Goal: Task Accomplishment & Management: Complete application form

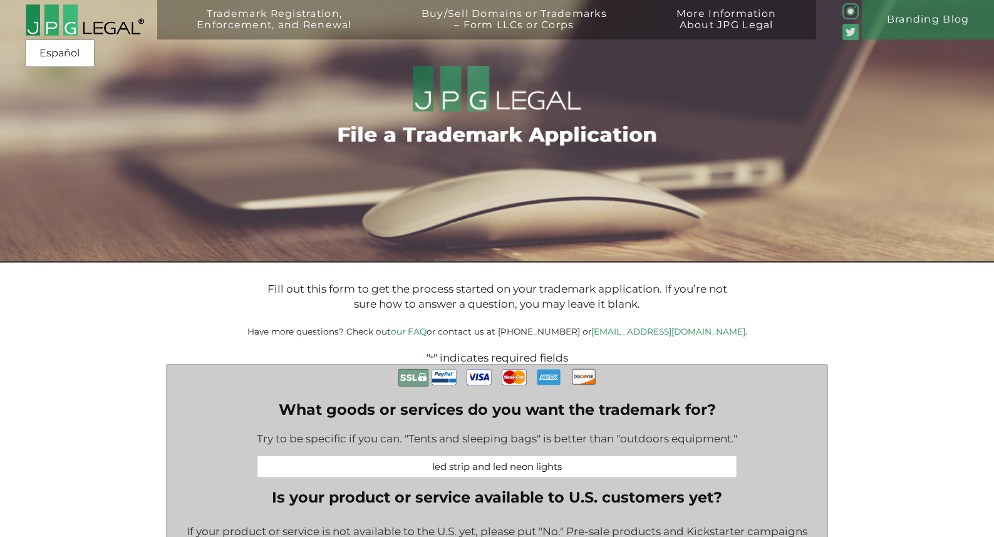
select select "[GEOGRAPHIC_DATA]"
click at [46, 17] on img at bounding box center [84, 20] width 119 height 33
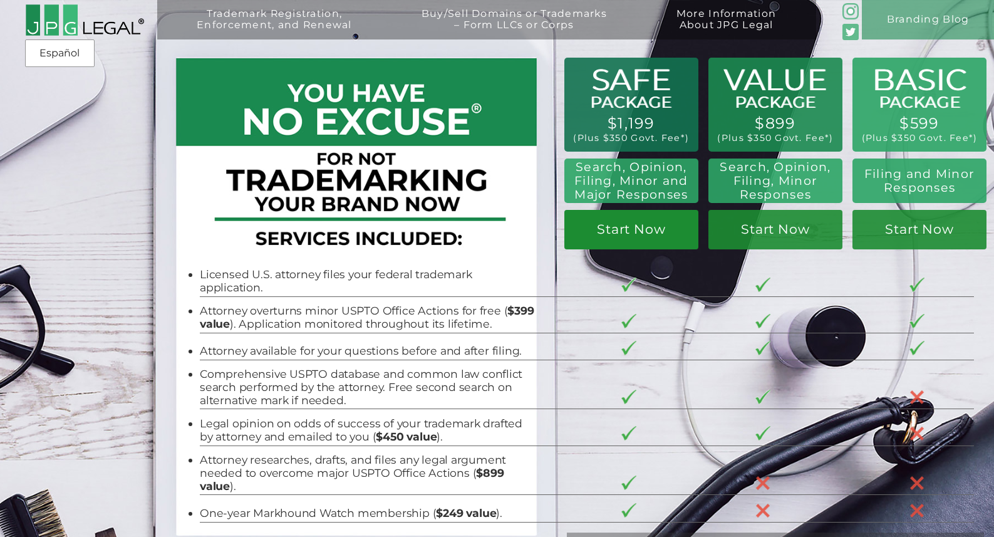
click at [620, 229] on link "Start Now" at bounding box center [631, 229] width 134 height 39
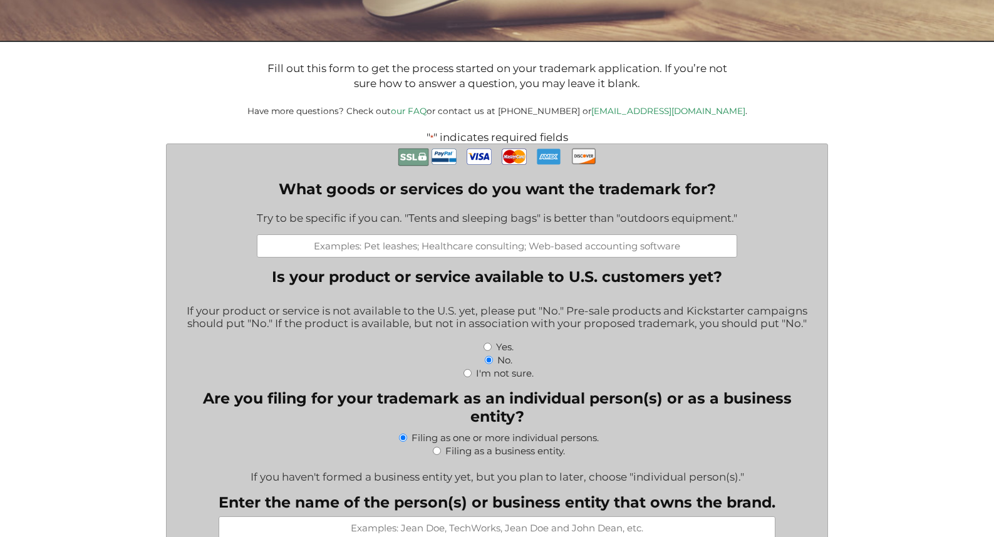
scroll to position [221, 0]
click at [478, 247] on input "What goods or services do you want the trademark for?" at bounding box center [497, 245] width 481 height 23
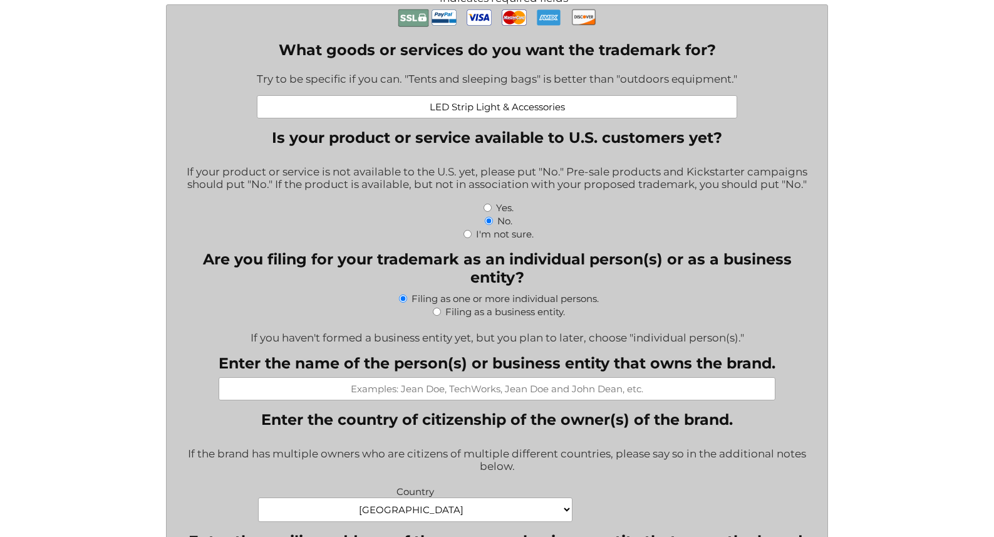
scroll to position [363, 0]
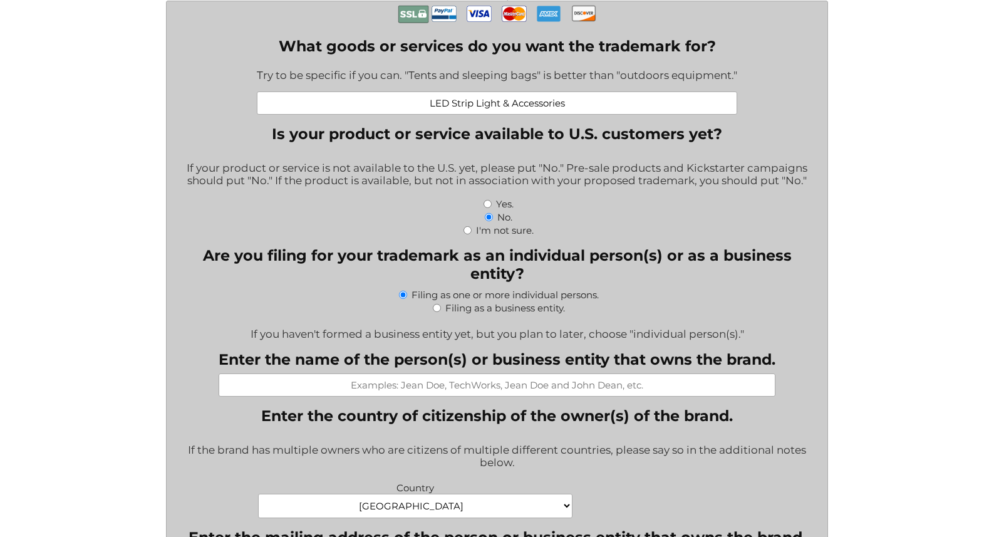
type input "LED Strip Light & Accessories"
click at [465, 233] on input "I'm not sure." at bounding box center [468, 230] width 8 height 8
radio input "true"
click at [492, 221] on input "No." at bounding box center [489, 217] width 8 height 8
radio input "true"
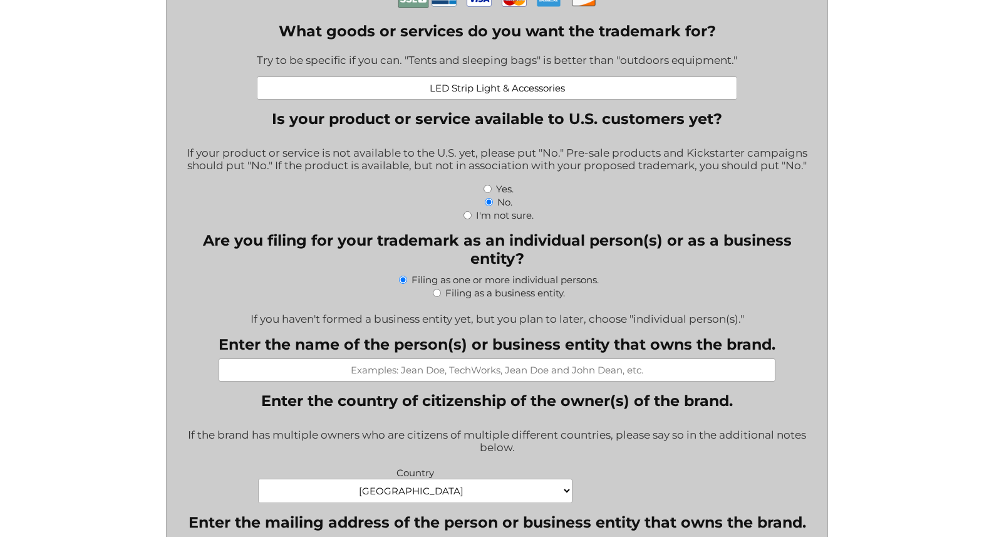
scroll to position [360, 0]
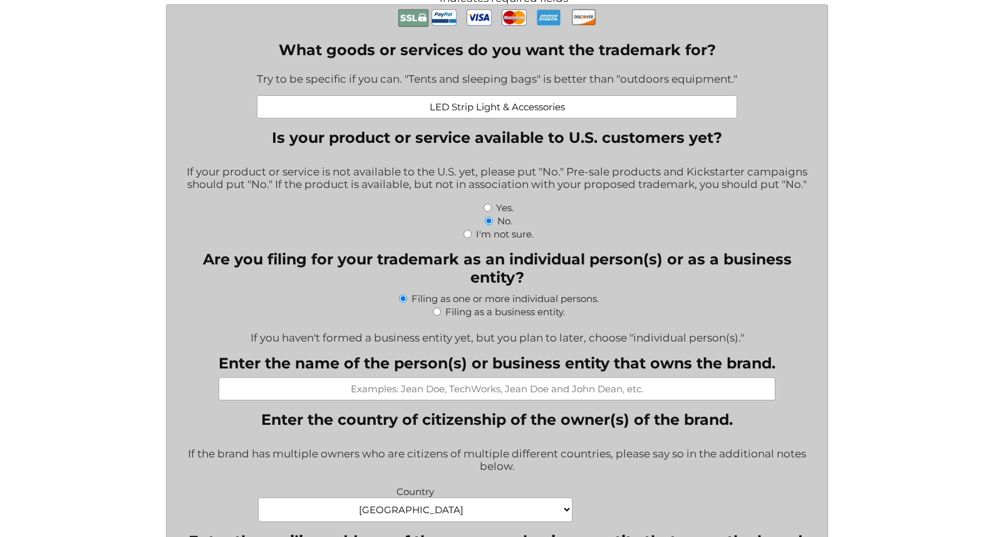
click at [474, 388] on input "Enter the name of the person(s) or business entity that owns the brand." at bounding box center [497, 388] width 557 height 23
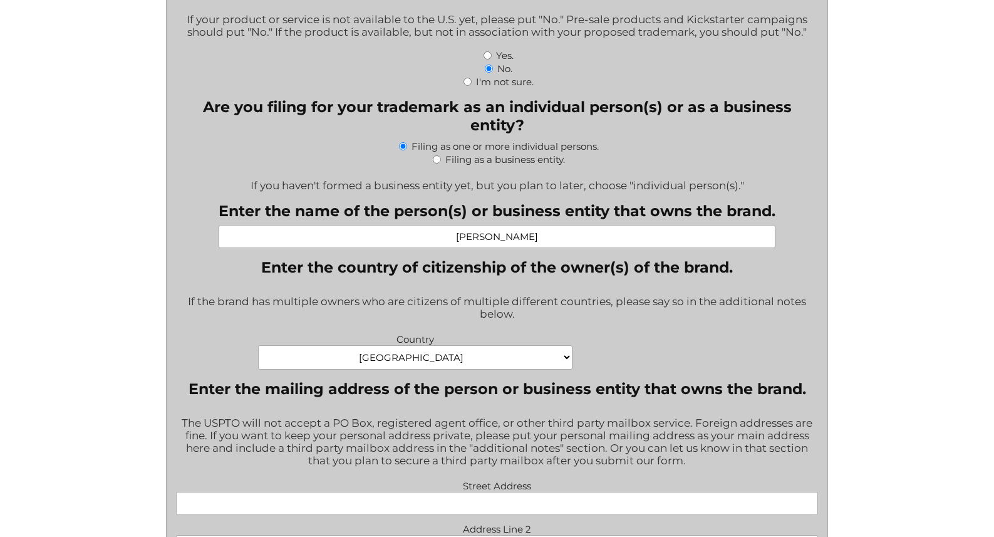
scroll to position [513, 0]
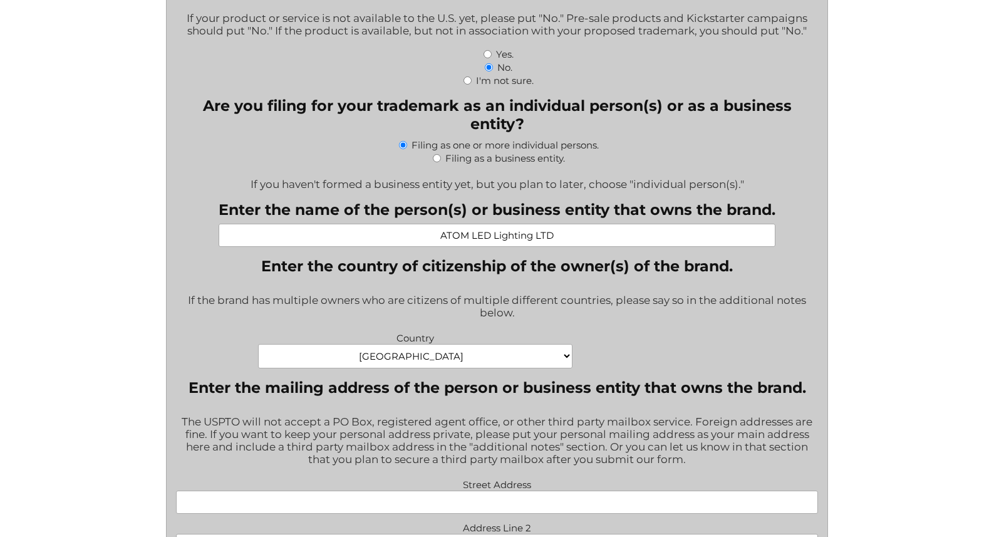
type input "ATOM LED Lighting LTD"
click at [509, 362] on select "Afghanistan Albania Algeria American Samoa Andorra Angola Anguilla Antarctica A…" at bounding box center [415, 356] width 314 height 24
click at [258, 349] on select "Afghanistan Albania Algeria American Samoa Andorra Angola Anguilla Antarctica A…" at bounding box center [415, 356] width 314 height 24
click at [478, 358] on select "Afghanistan Albania Algeria American Samoa Andorra Angola Anguilla Antarctica A…" at bounding box center [415, 356] width 314 height 24
select select "[GEOGRAPHIC_DATA]"
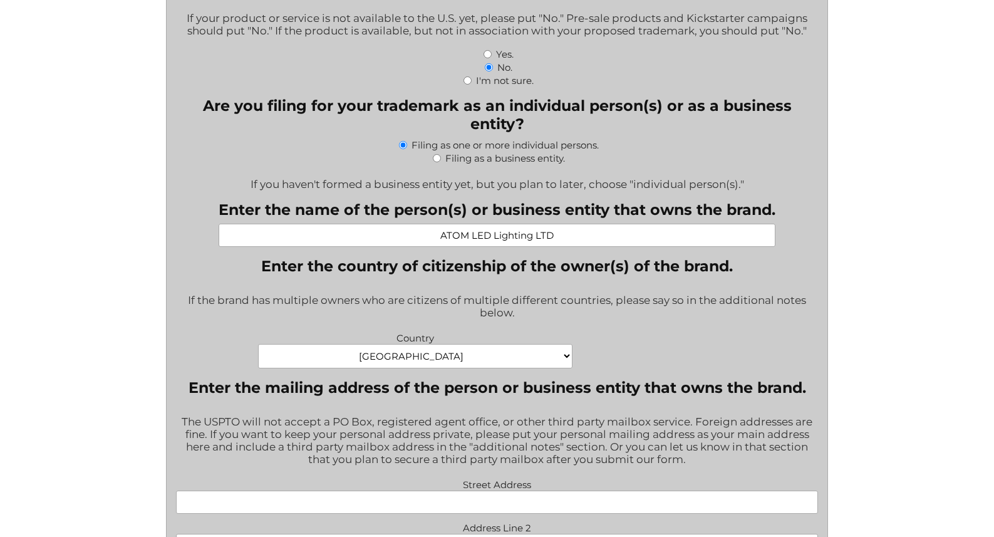
click at [258, 349] on select "Afghanistan Albania Algeria American Samoa Andorra Angola Anguilla Antarctica A…" at bounding box center [415, 356] width 314 height 24
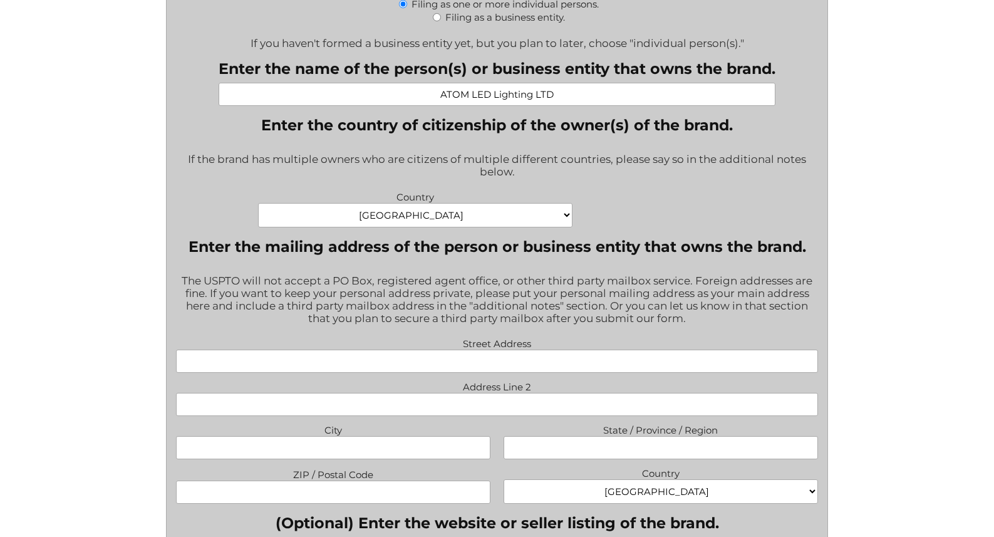
scroll to position [673, 0]
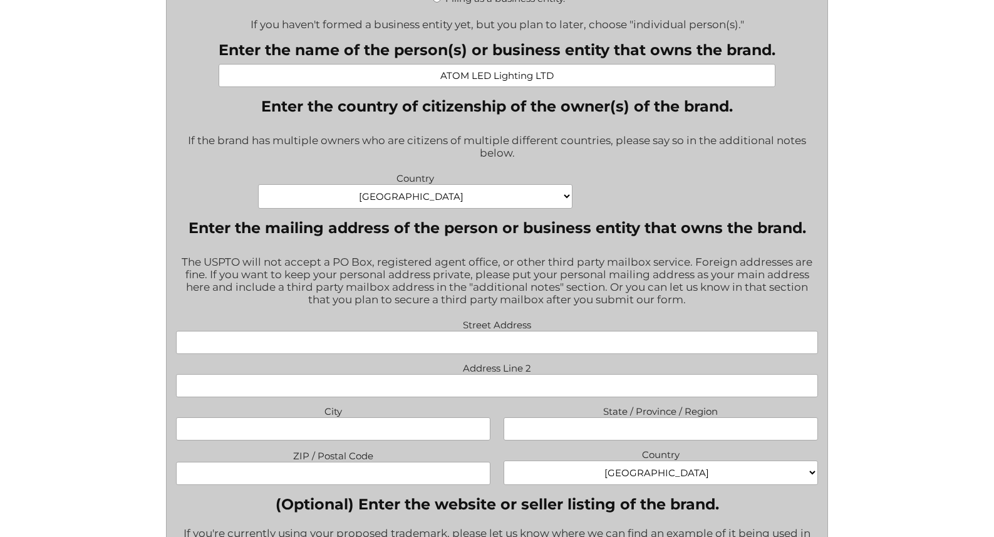
click at [606, 351] on input "Street Address" at bounding box center [497, 342] width 642 height 23
type input "26 Jay Drive"
type input "Apley"
type input "Telford"
type input "Shropshire"
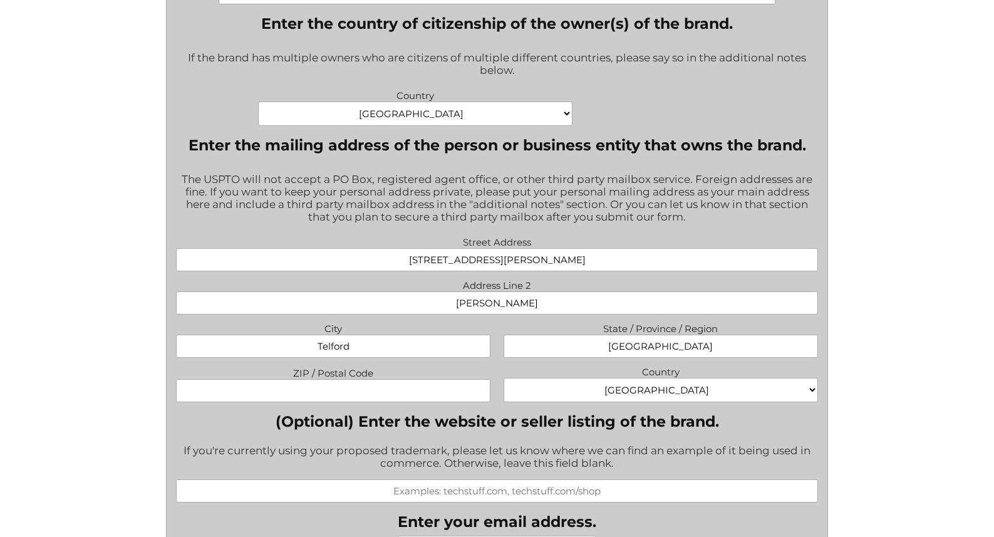
scroll to position [776, 0]
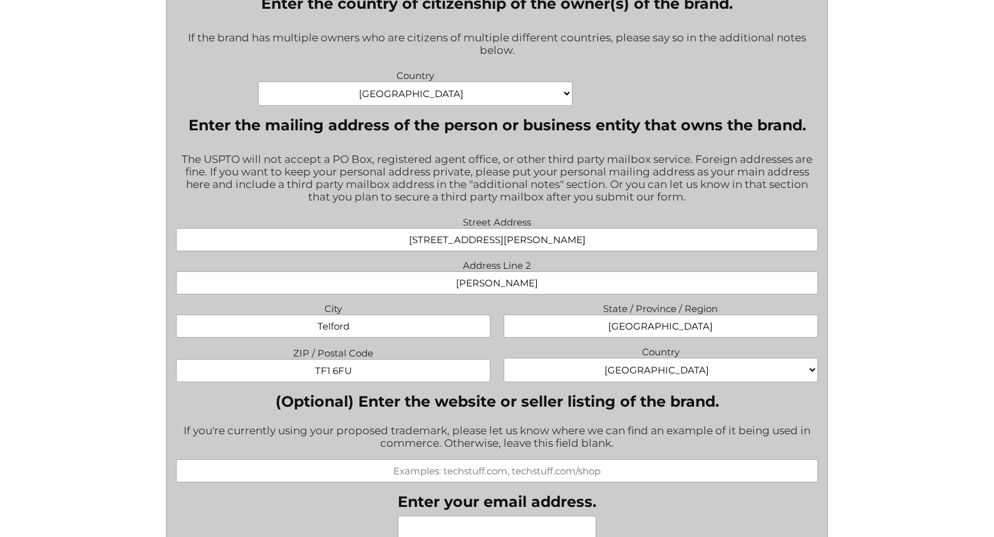
type input "TF1 6FU"
click at [519, 247] on input "26 Jay Drive" at bounding box center [497, 239] width 642 height 23
type input "U"
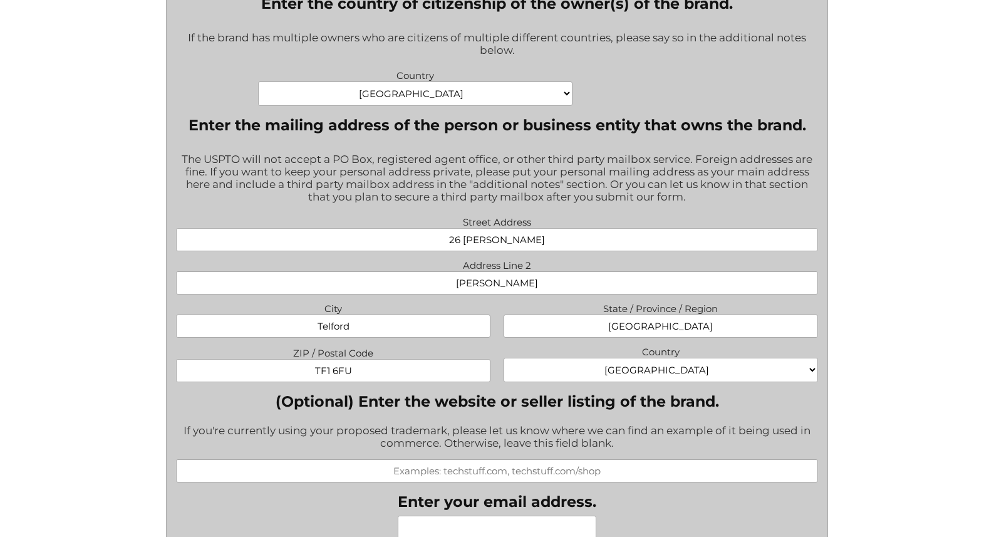
type input "26 Jay Drive"
click at [645, 375] on select "Afghanistan Albania Algeria American Samoa Andorra Angola Anguilla Antarctica A…" at bounding box center [661, 370] width 314 height 24
select select "[GEOGRAPHIC_DATA]"
click at [504, 363] on select "Afghanistan Albania Algeria American Samoa Andorra Angola Anguilla Antarctica A…" at bounding box center [661, 370] width 314 height 24
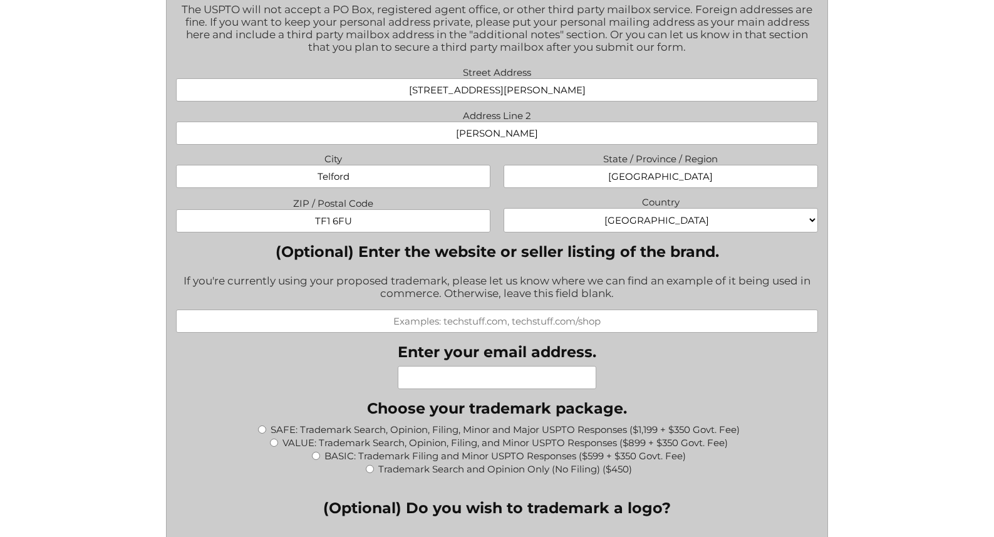
scroll to position [926, 0]
click at [494, 326] on input "(Optional) Enter the website or seller listing of the brand." at bounding box center [497, 320] width 642 height 23
type input "www.atomled.co.uk"
type input "umairzafar9@gmail.com"
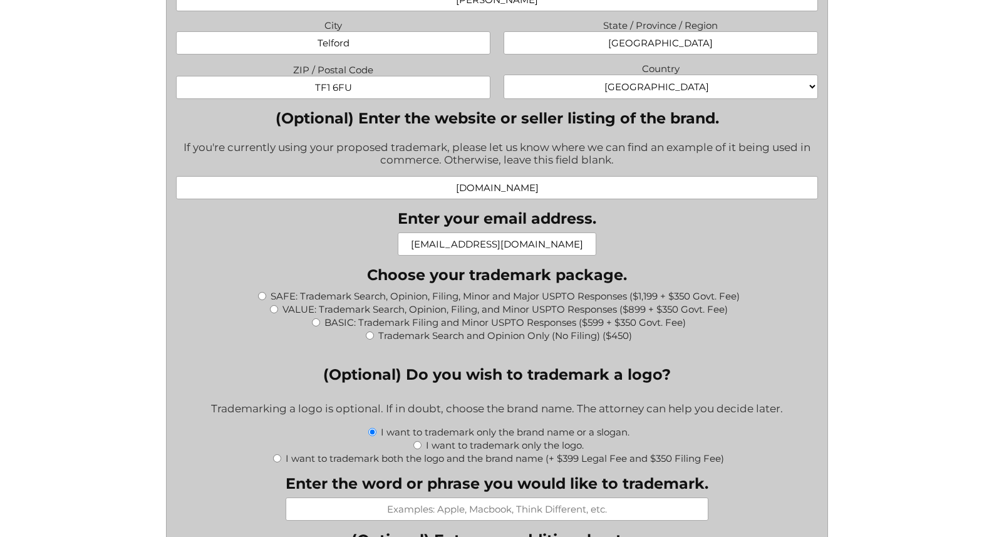
scroll to position [1080, 0]
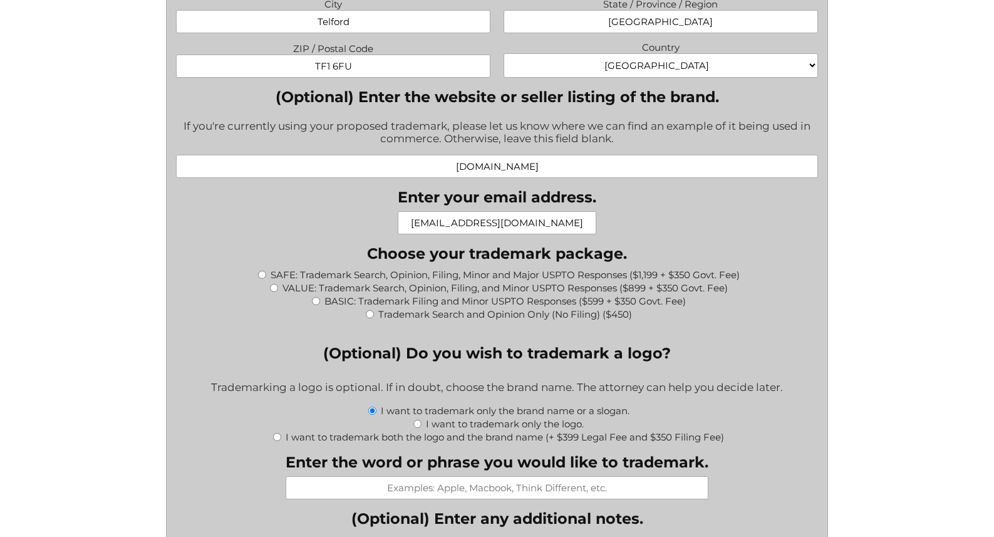
click at [260, 279] on input "SAFE: Trademark Search, Opinion, Filing, Minor and Major USPTO Responses ($1,19…" at bounding box center [262, 275] width 8 height 8
radio input "true"
type input "$1,549.00"
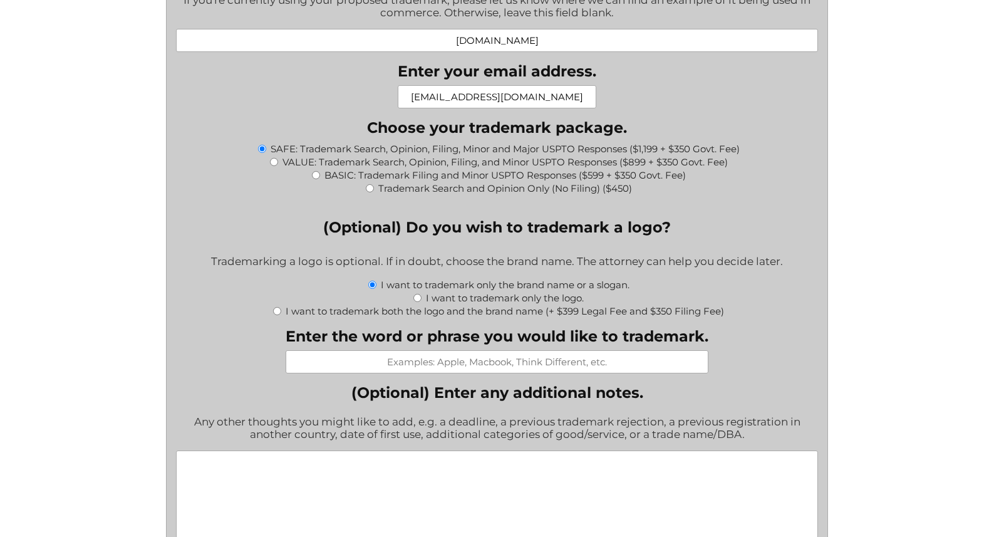
scroll to position [1214, 0]
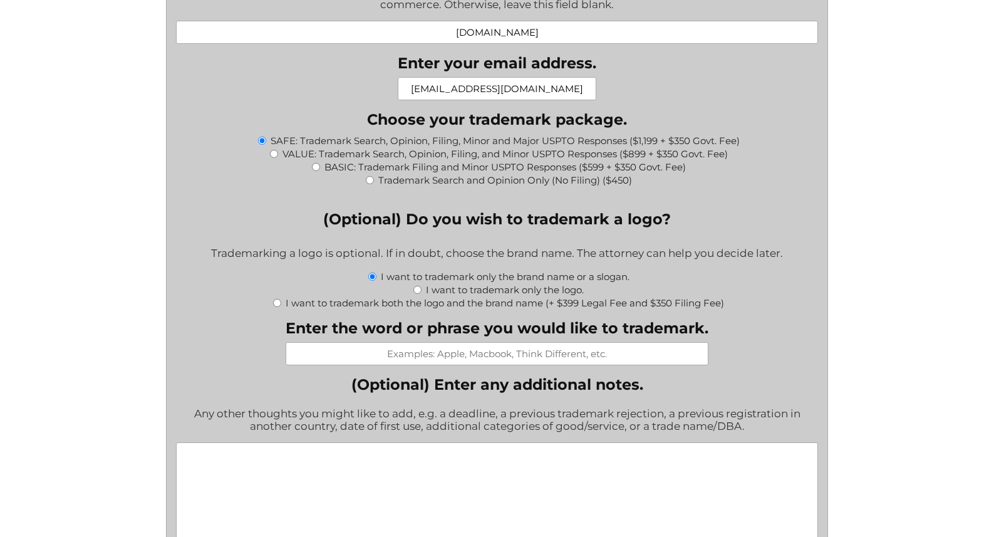
click at [475, 365] on input "Enter the word or phrase you would like to trademark." at bounding box center [497, 353] width 423 height 23
type input "ATOM LED"
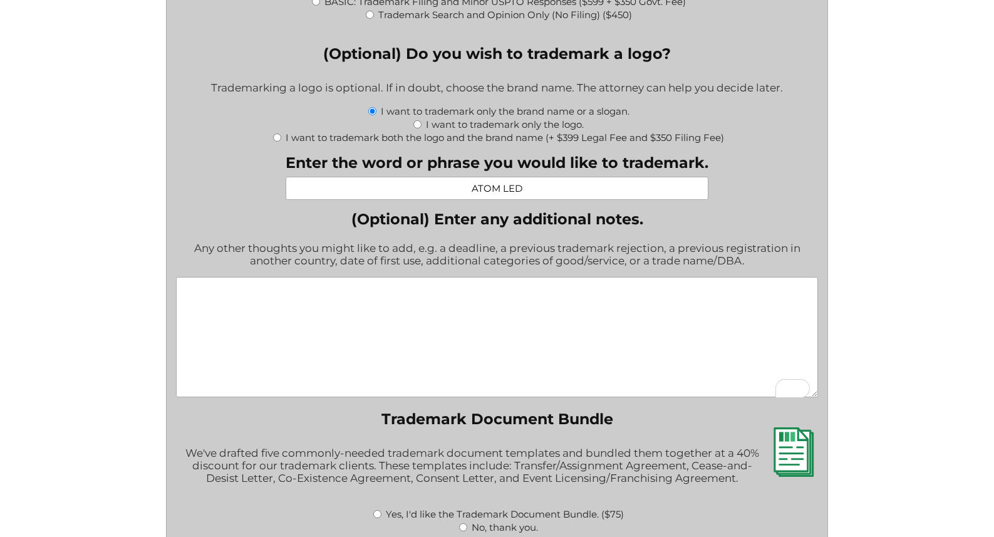
scroll to position [0, 0]
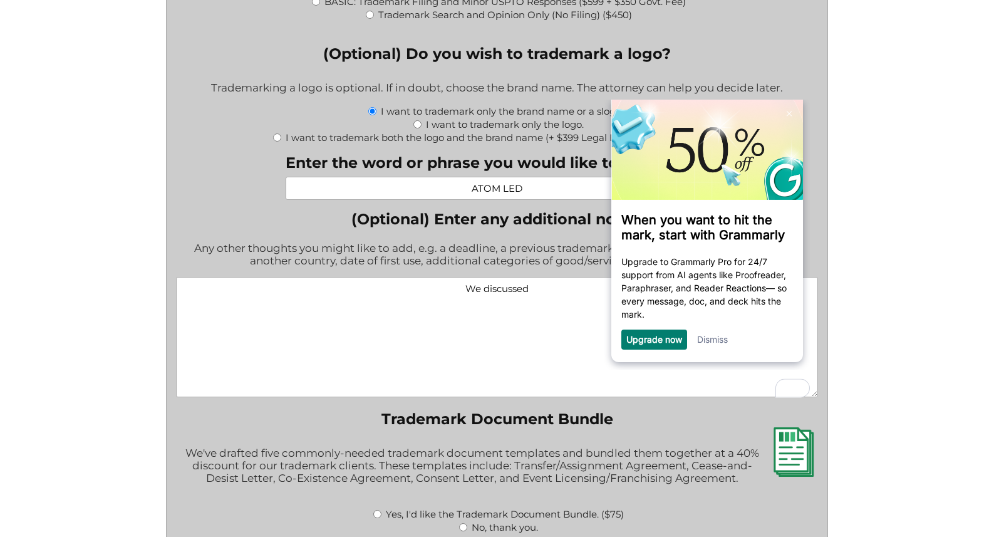
click at [713, 342] on link "Dismiss" at bounding box center [712, 338] width 31 height 11
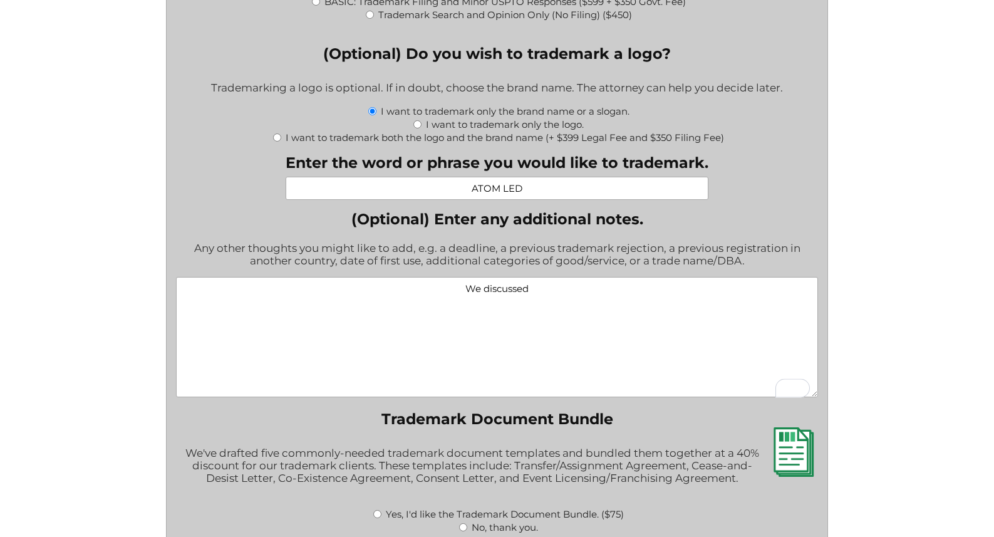
click at [549, 296] on textarea "We discussed" at bounding box center [497, 337] width 642 height 120
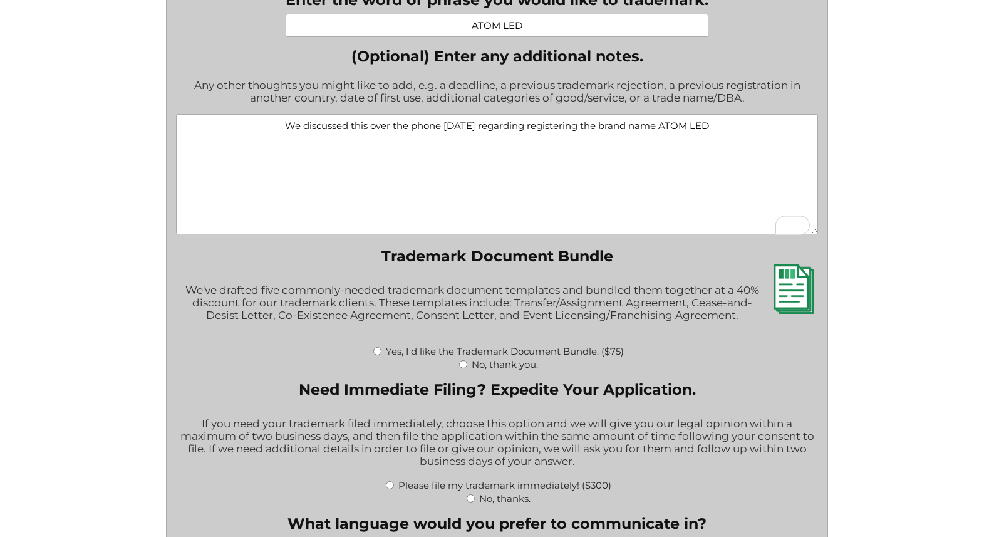
scroll to position [1544, 0]
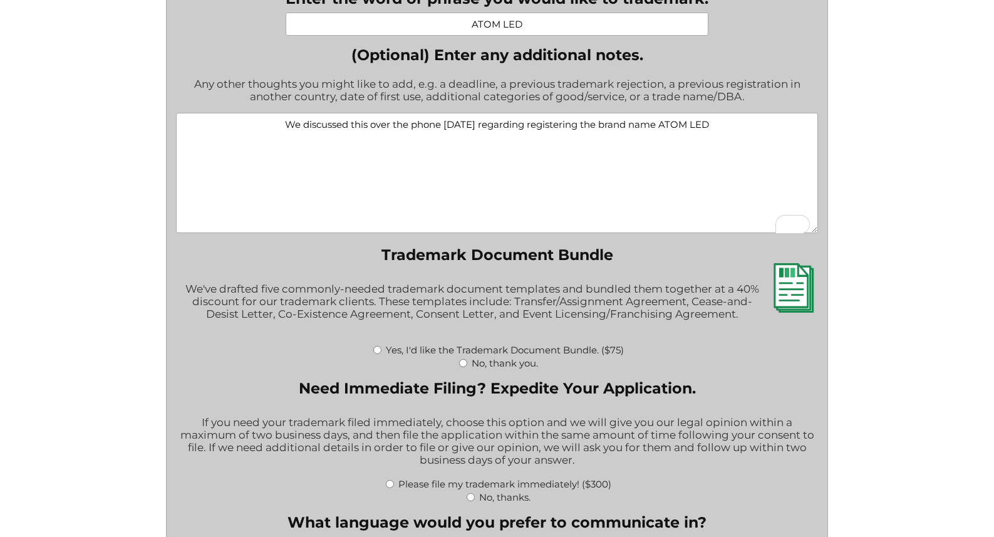
type textarea "We discussed this over the phone yesterday regarding registering the brand name…"
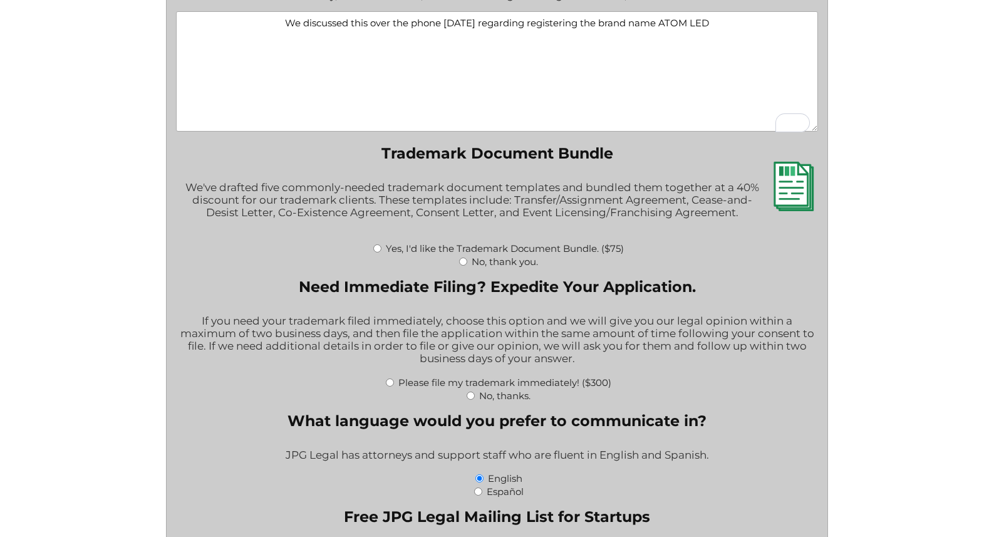
scroll to position [1646, 0]
click at [464, 265] on input "No, thank you." at bounding box center [463, 261] width 8 height 8
radio input "true"
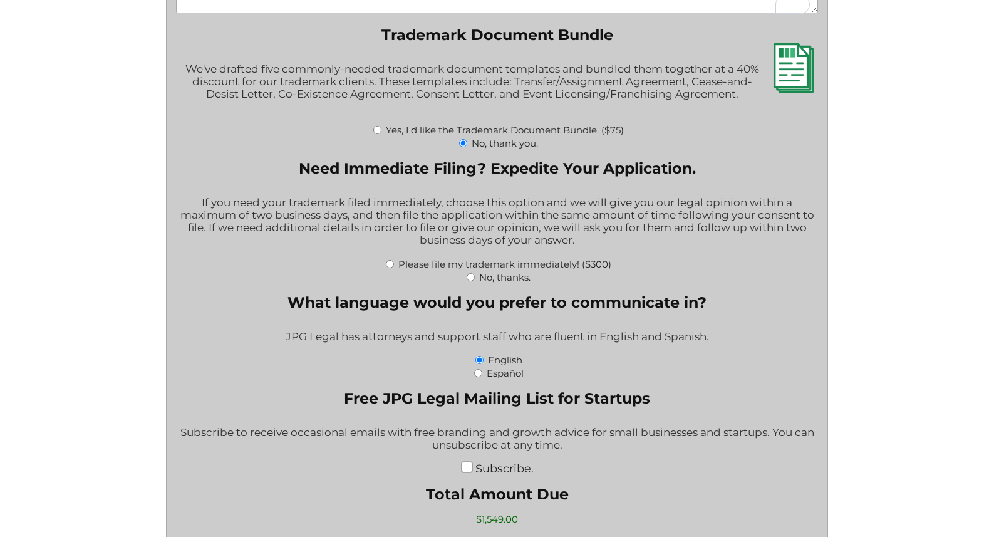
scroll to position [1765, 0]
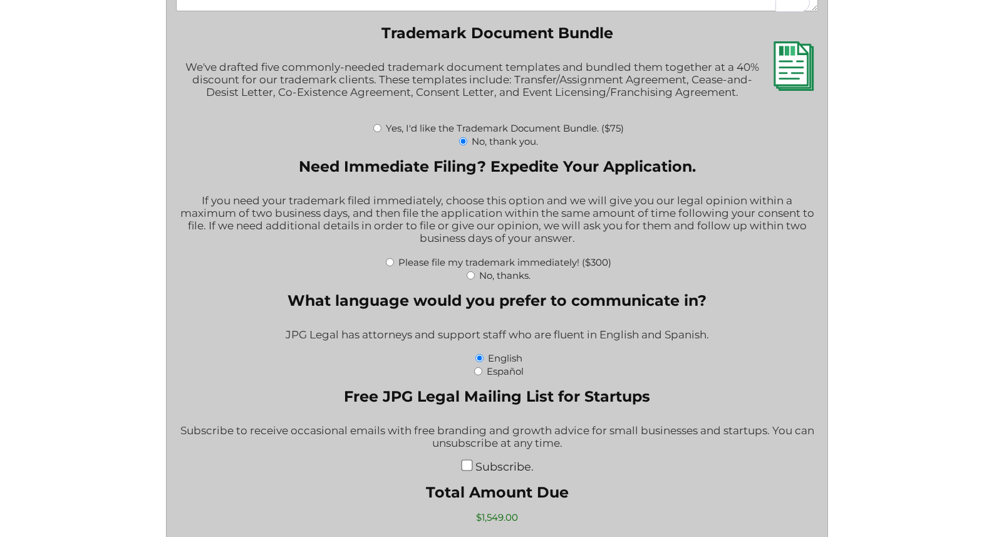
click at [474, 279] on input "No, thanks." at bounding box center [471, 275] width 8 height 8
radio input "true"
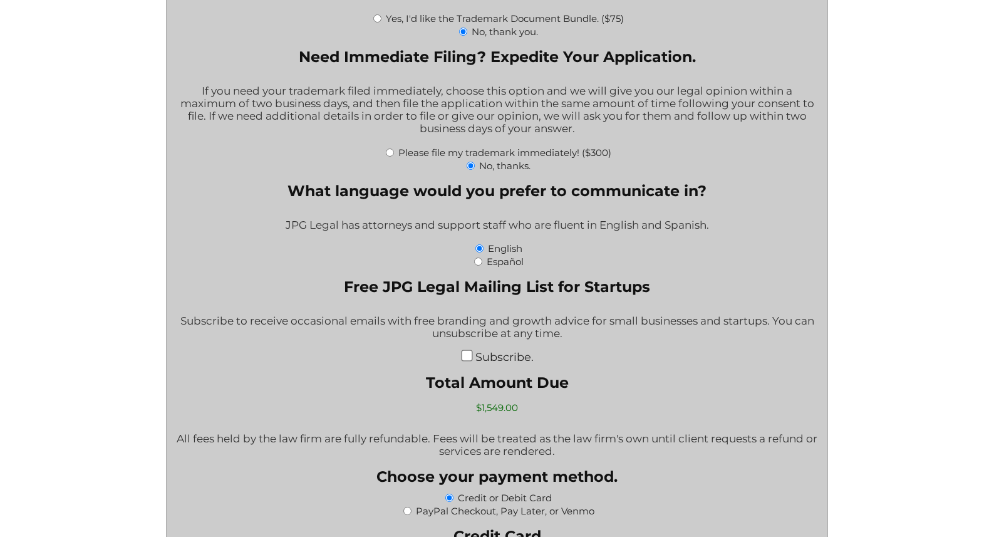
scroll to position [1883, 0]
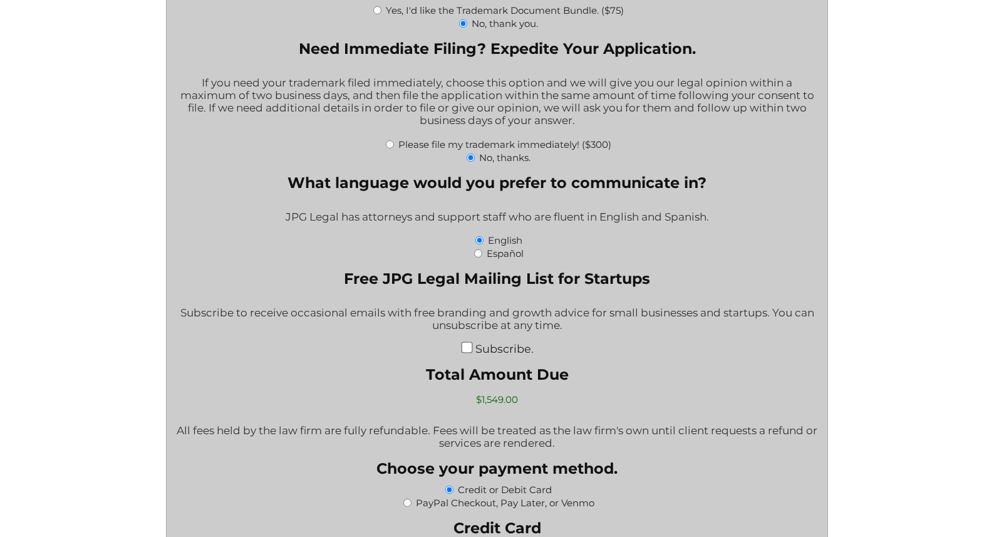
click at [389, 148] on input "Please file my trademark immediately! ($300)" at bounding box center [390, 144] width 8 height 8
radio input "true"
type input "$1,849.00"
click at [471, 162] on input "No, thanks." at bounding box center [471, 157] width 8 height 8
radio input "true"
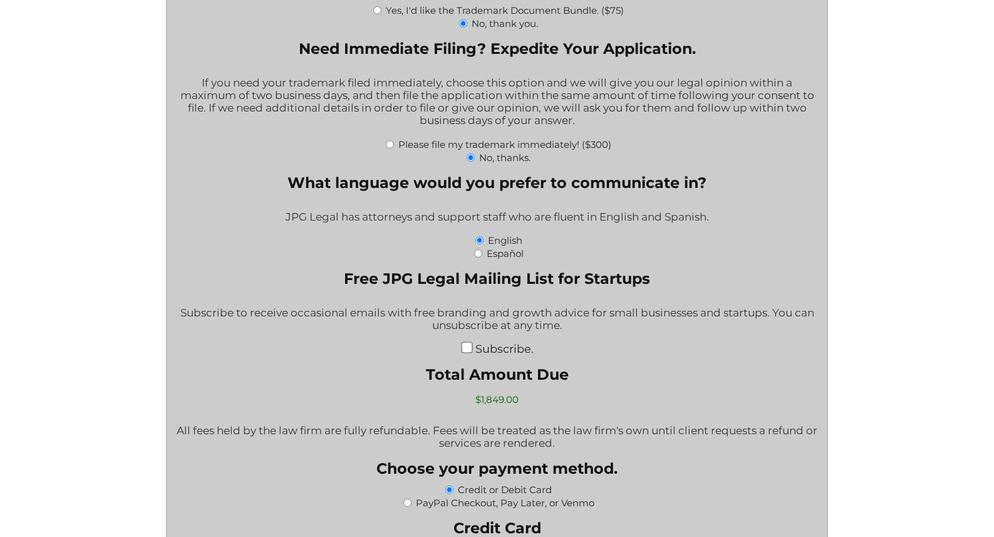
type input "$1,549.00"
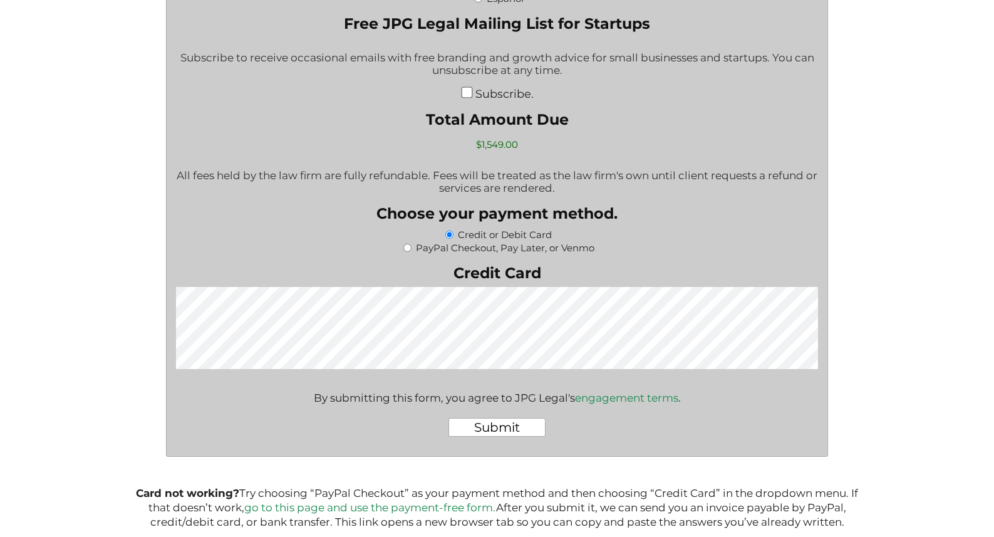
scroll to position [2157, 0]
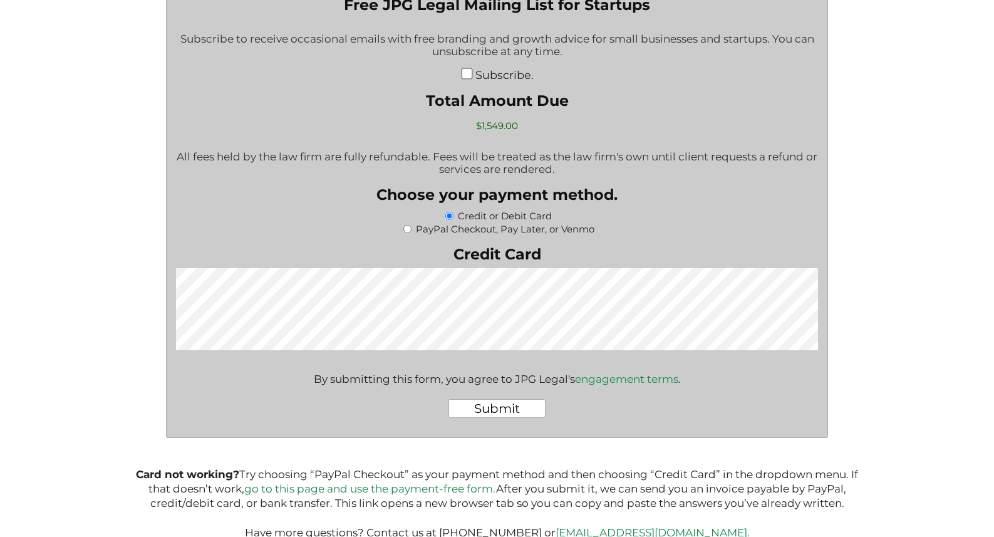
click at [691, 411] on div "Submit" at bounding box center [497, 408] width 642 height 39
click at [481, 418] on input "Submit" at bounding box center [497, 408] width 97 height 19
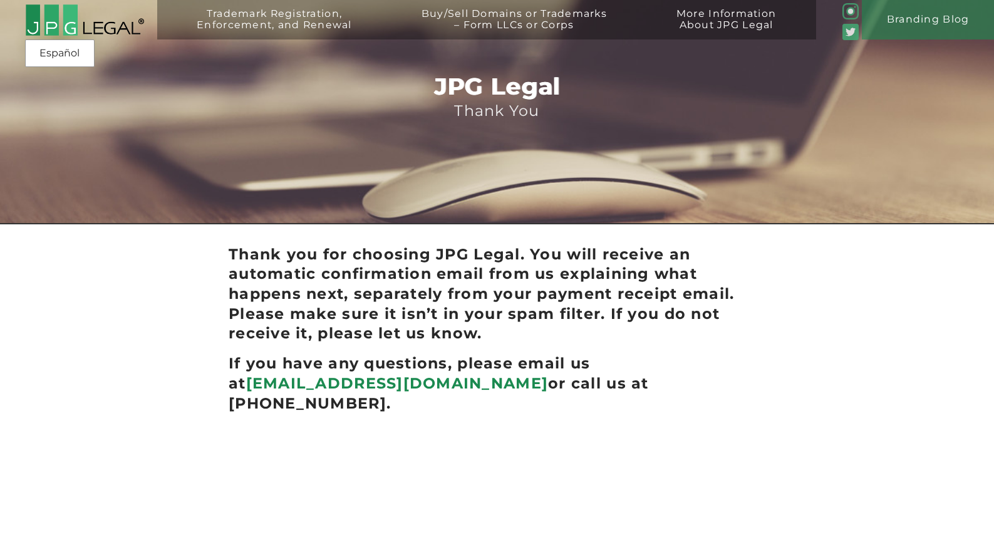
scroll to position [18, 0]
